Goal: Task Accomplishment & Management: Complete application form

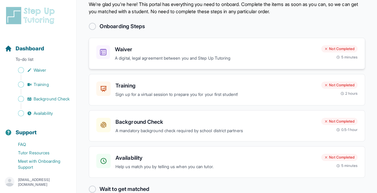
scroll to position [32, 0]
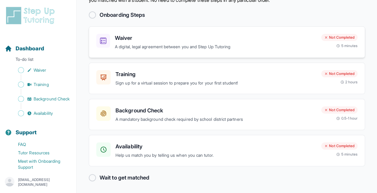
click at [187, 51] on div "Waiver A digital, legal agreement between you and Step Up Tutoring Not Complete…" at bounding box center [227, 42] width 277 height 32
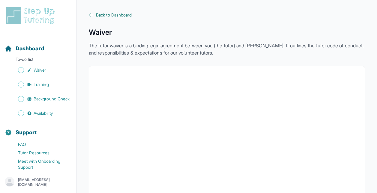
click at [118, 16] on span "Back to Dashboard" at bounding box center [114, 15] width 36 height 6
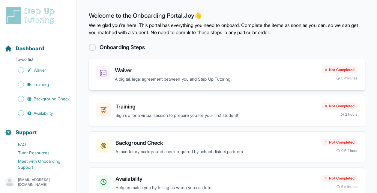
click at [196, 71] on h3 "Waiver" at bounding box center [216, 70] width 202 height 8
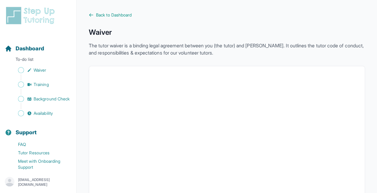
click at [127, 17] on span "Back to Dashboard" at bounding box center [114, 15] width 36 height 6
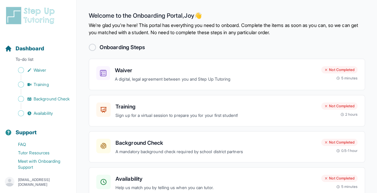
scroll to position [32, 0]
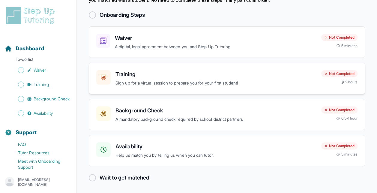
click at [174, 82] on p "Sign up for a virtual session to prepare you for your first student!" at bounding box center [216, 83] width 201 height 7
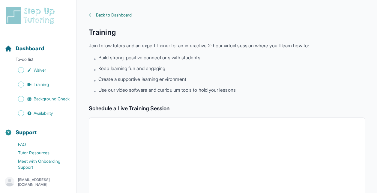
click at [127, 13] on span "Back to Dashboard" at bounding box center [114, 15] width 36 height 6
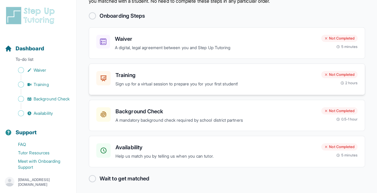
scroll to position [32, 0]
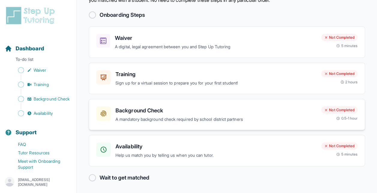
click at [182, 107] on h3 "Background Check" at bounding box center [216, 111] width 201 height 8
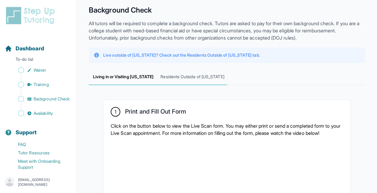
scroll to position [23, 0]
click at [208, 79] on span "Residents Outside of [US_STATE]" at bounding box center [192, 76] width 69 height 16
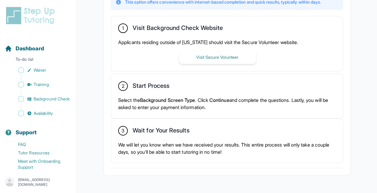
scroll to position [0, 0]
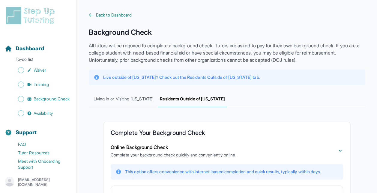
click at [121, 14] on span "Back to Dashboard" at bounding box center [114, 15] width 36 height 6
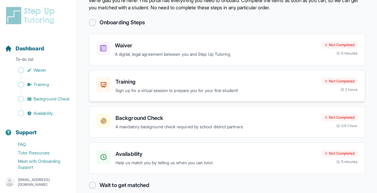
scroll to position [32, 0]
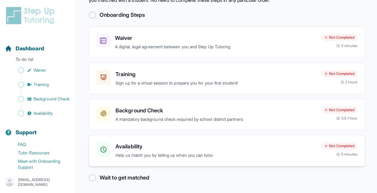
click at [172, 151] on div "Availability Help us match you by telling us when you can tutor." at bounding box center [216, 151] width 201 height 17
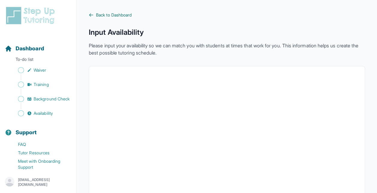
click at [128, 16] on span "Back to Dashboard" at bounding box center [114, 15] width 36 height 6
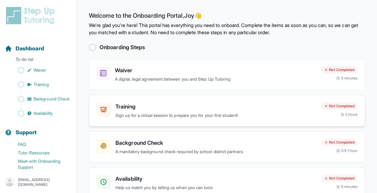
scroll to position [32, 0]
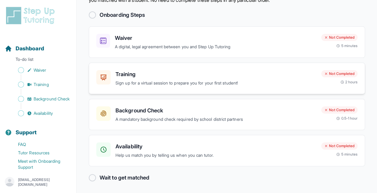
click at [176, 83] on p "Sign up for a virtual session to prepare you for your first student!" at bounding box center [216, 83] width 201 height 7
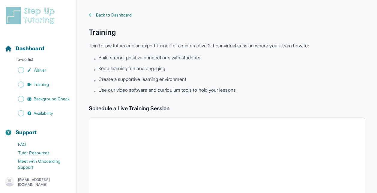
click at [113, 13] on span "Back to Dashboard" at bounding box center [114, 15] width 36 height 6
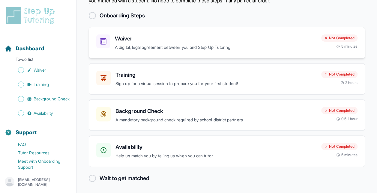
scroll to position [32, 0]
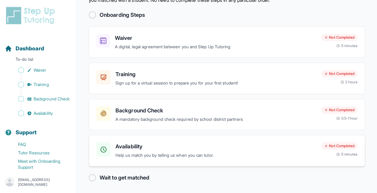
click at [223, 144] on h3 "Availability" at bounding box center [216, 147] width 201 height 8
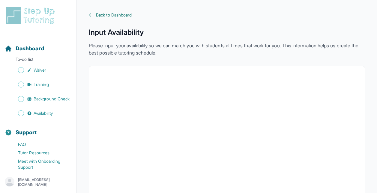
click at [126, 16] on span "Back to Dashboard" at bounding box center [114, 15] width 36 height 6
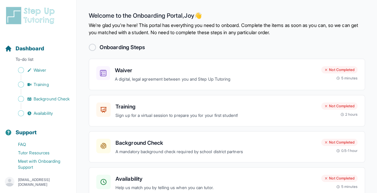
scroll to position [32, 0]
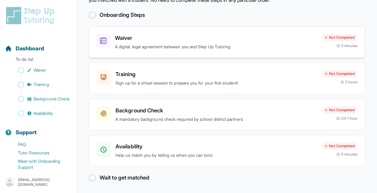
click at [270, 56] on div "Waiver A digital, legal agreement between you and Step Up Tutoring Not Complete…" at bounding box center [227, 42] width 277 height 32
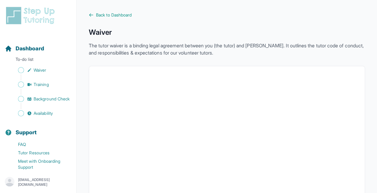
click at [123, 13] on span "Back to Dashboard" at bounding box center [114, 15] width 36 height 6
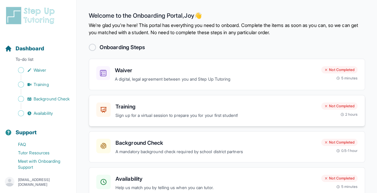
click at [165, 98] on div "Training Sign up for a virtual session to prepare you for your first student! N…" at bounding box center [227, 111] width 277 height 32
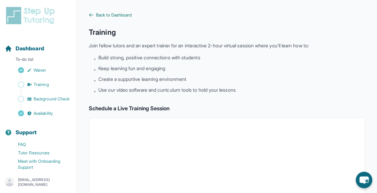
click at [115, 14] on span "Back to Dashboard" at bounding box center [114, 15] width 36 height 6
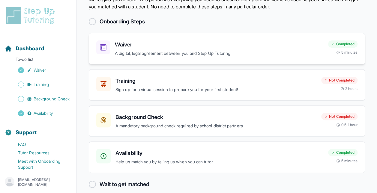
scroll to position [32, 0]
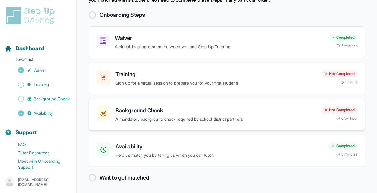
click at [140, 109] on h3 "Background Check" at bounding box center [216, 111] width 201 height 8
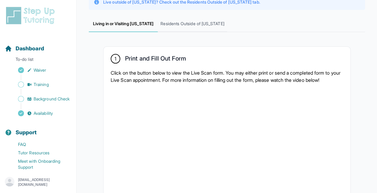
scroll to position [75, 0]
click at [188, 28] on span "Residents Outside of [US_STATE]" at bounding box center [192, 24] width 69 height 16
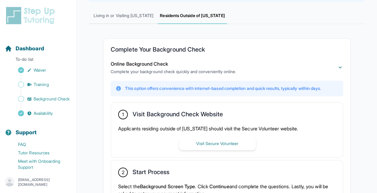
scroll to position [0, 0]
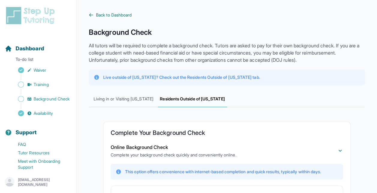
click at [127, 13] on span "Back to Dashboard" at bounding box center [114, 15] width 36 height 6
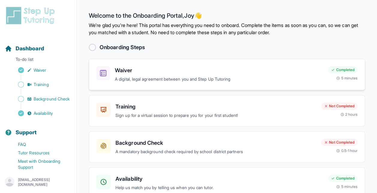
scroll to position [32, 0]
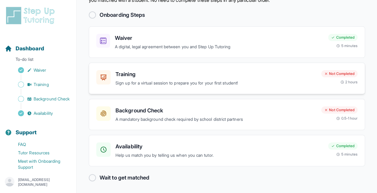
click at [165, 78] on h3 "Training" at bounding box center [216, 74] width 201 height 8
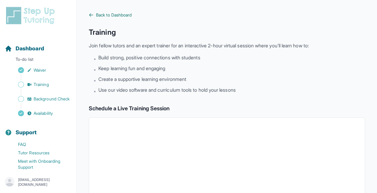
click at [127, 14] on span "Back to Dashboard" at bounding box center [114, 15] width 36 height 6
